Goal: Transaction & Acquisition: Book appointment/travel/reservation

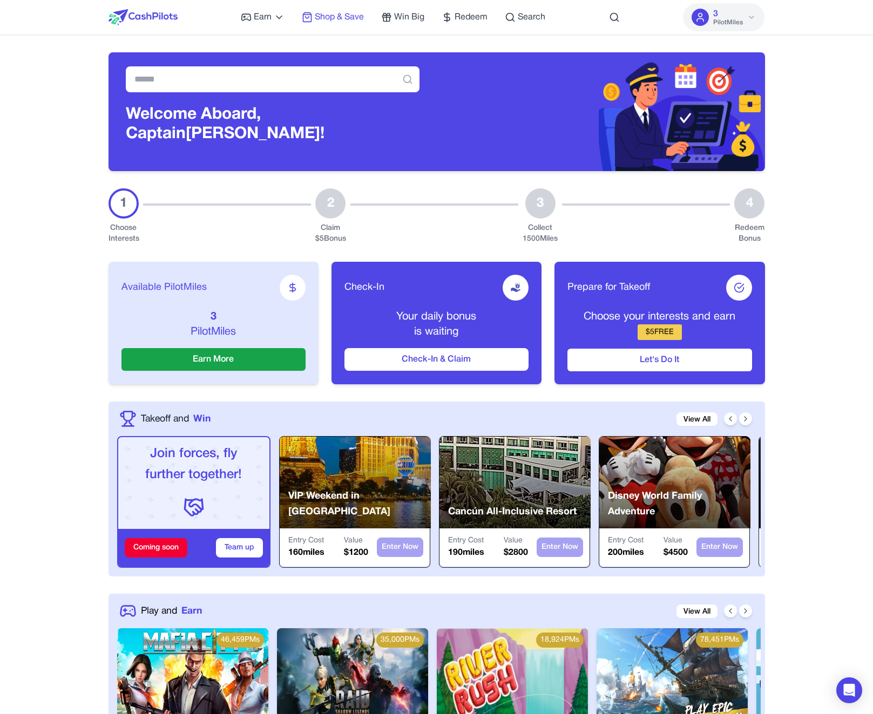
click at [320, 22] on span "Shop & Save" at bounding box center [339, 17] width 49 height 13
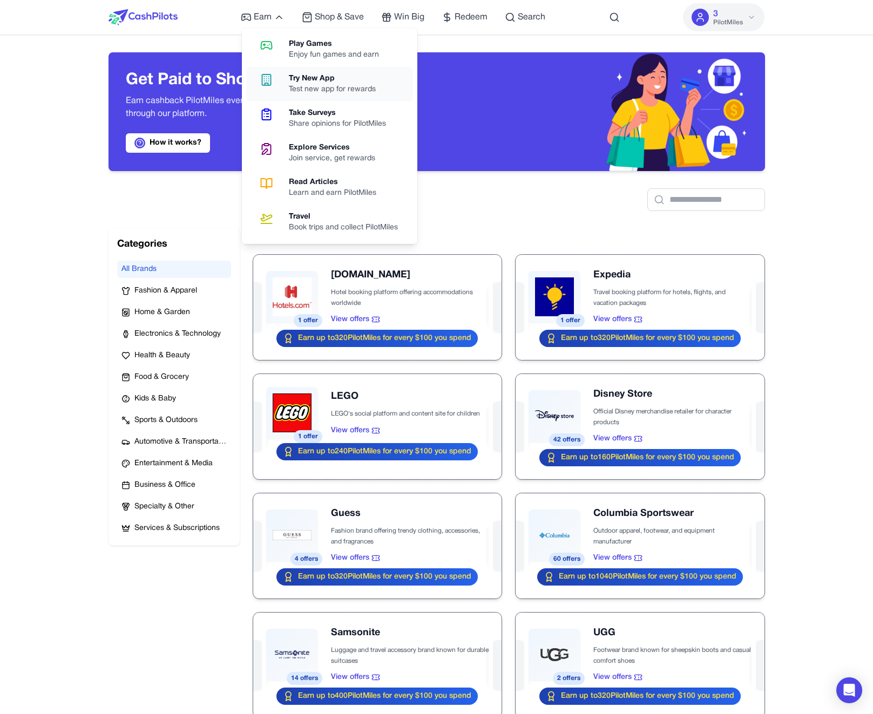
click at [307, 92] on div "Test new app for rewards" at bounding box center [337, 89] width 96 height 11
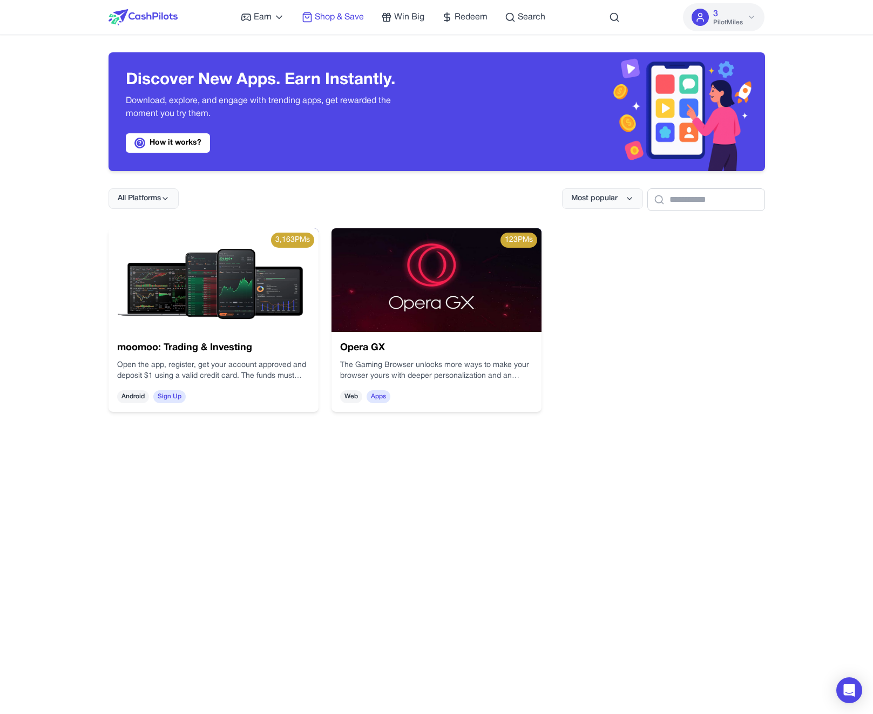
click at [338, 16] on span "Shop & Save" at bounding box center [339, 17] width 49 height 13
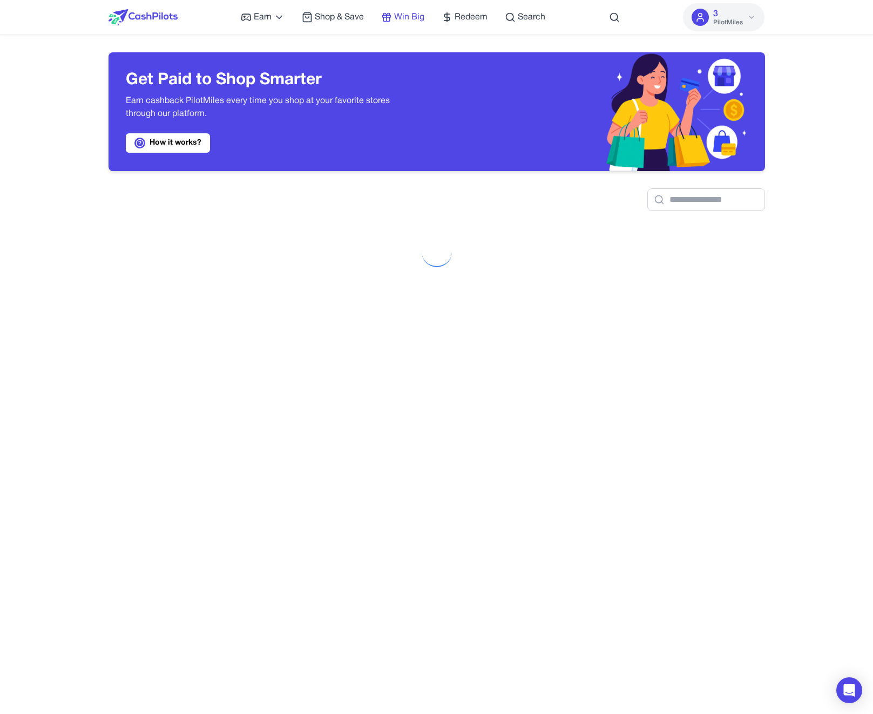
click at [393, 18] on link "Win Big" at bounding box center [402, 17] width 43 height 13
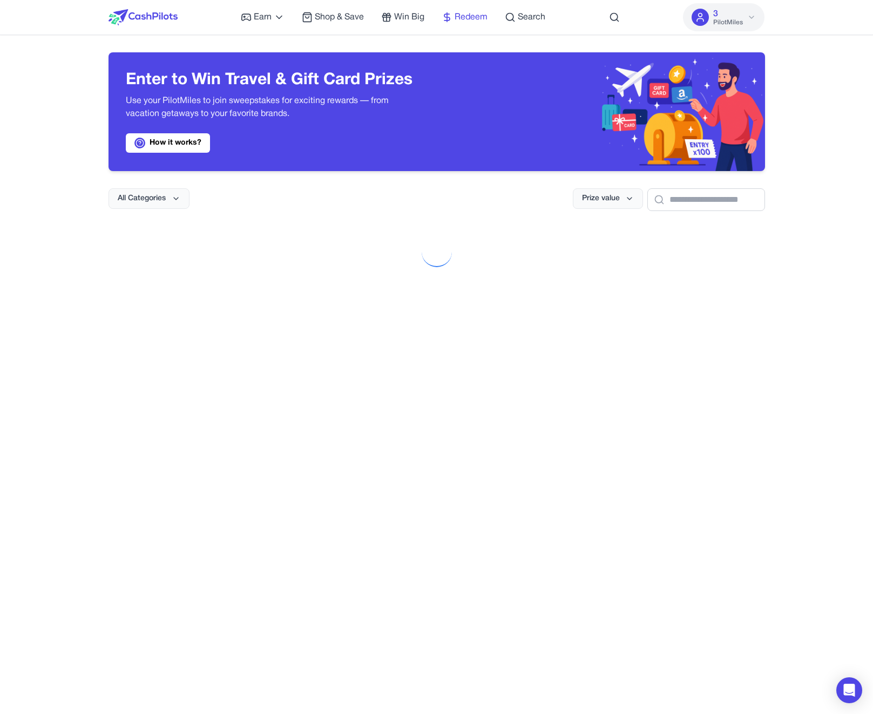
click at [463, 17] on span "Redeem" at bounding box center [470, 17] width 33 height 13
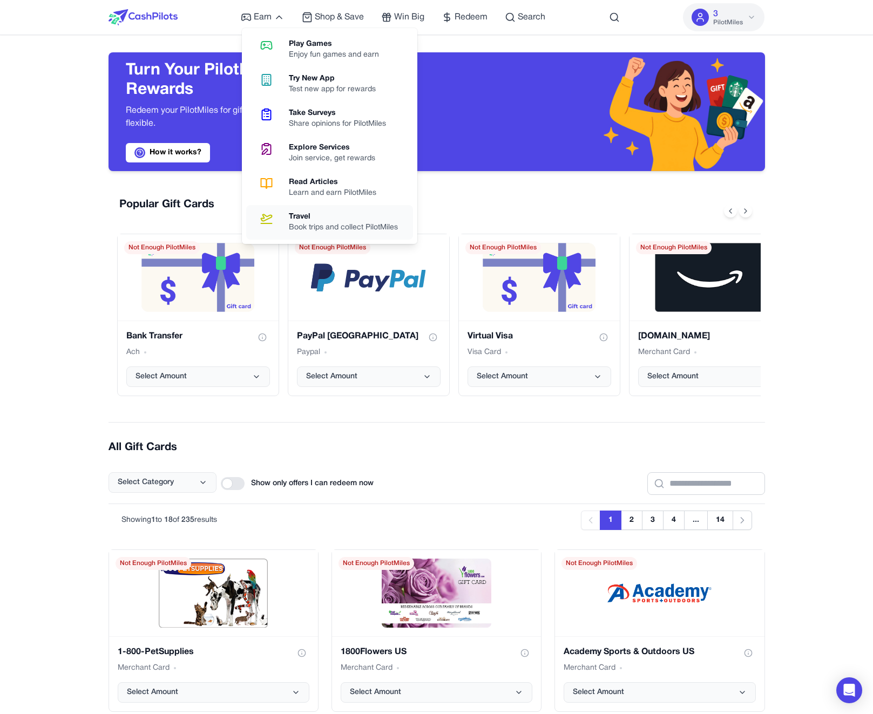
click at [320, 220] on div "Travel" at bounding box center [348, 217] width 118 height 11
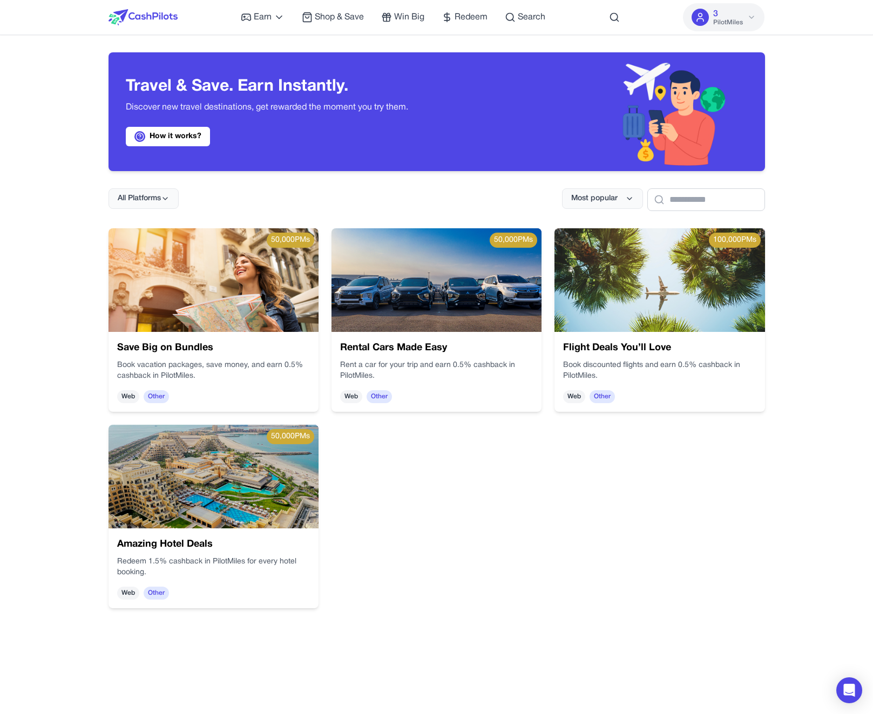
click at [664, 303] on img at bounding box center [659, 280] width 210 height 104
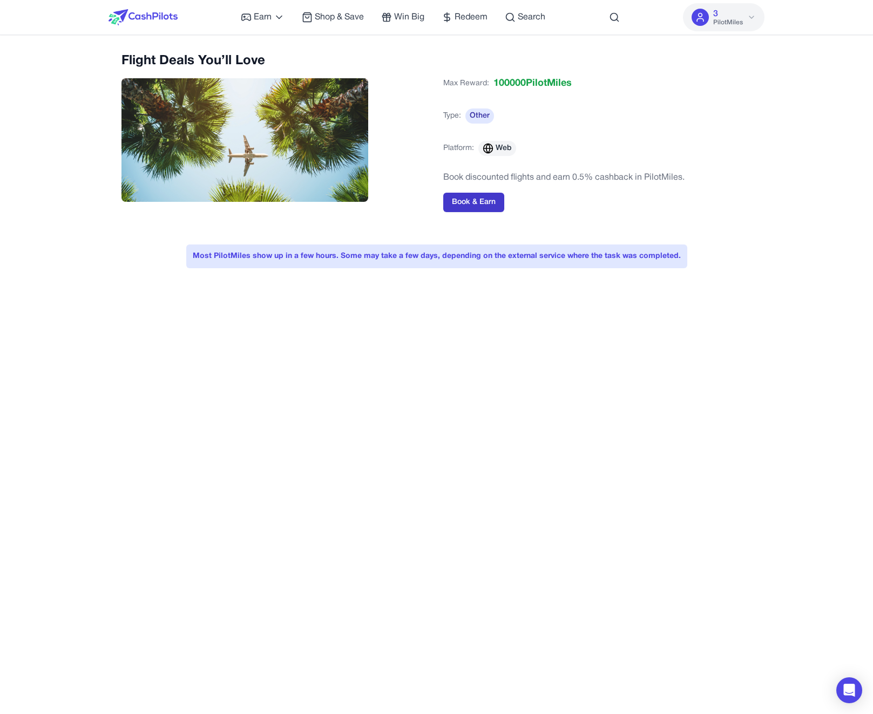
click at [481, 205] on button "Book & Earn" at bounding box center [473, 202] width 61 height 19
